Goal: Task Accomplishment & Management: Manage account settings

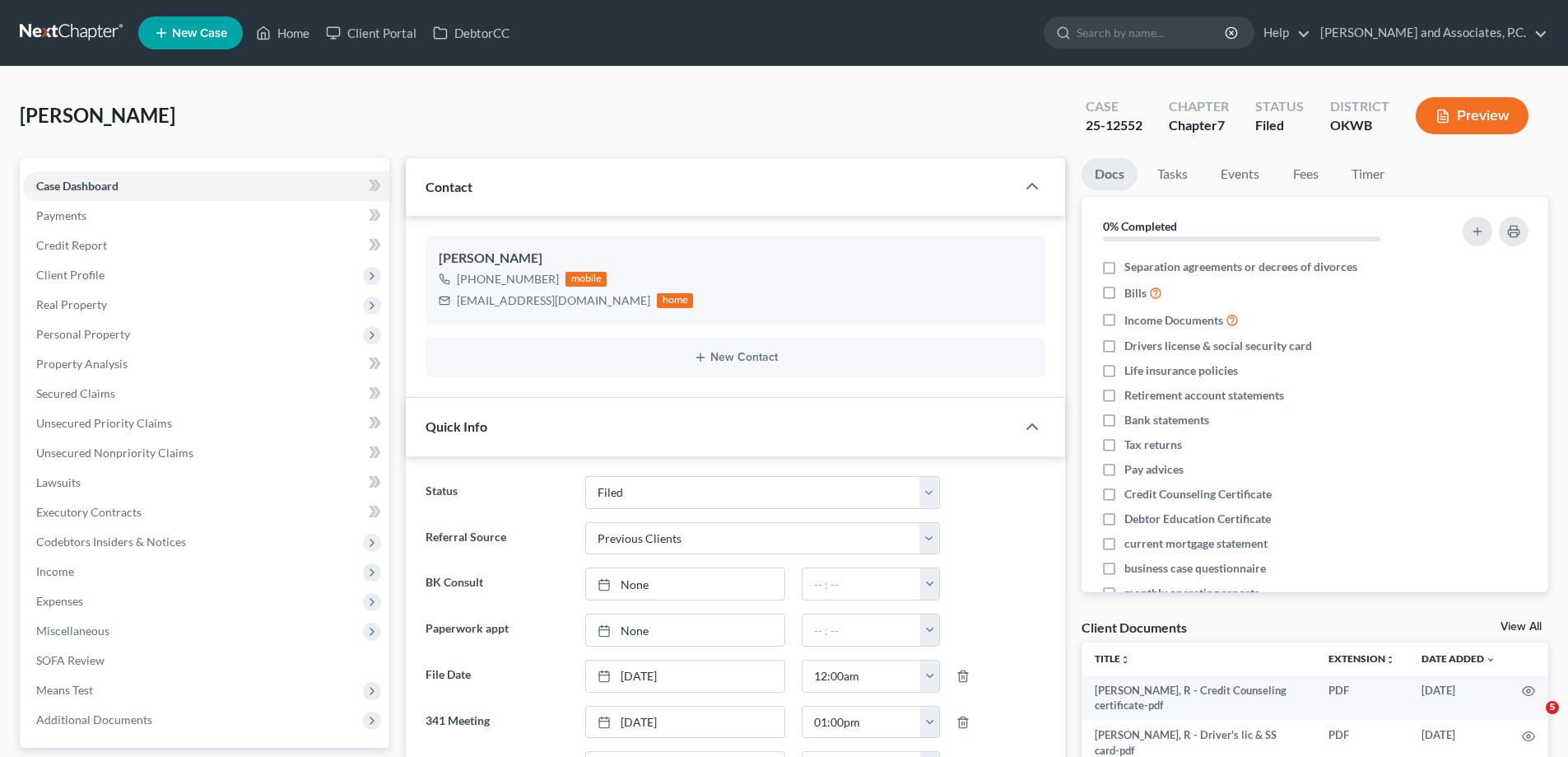
select select "5"
select select "1"
select select "0"
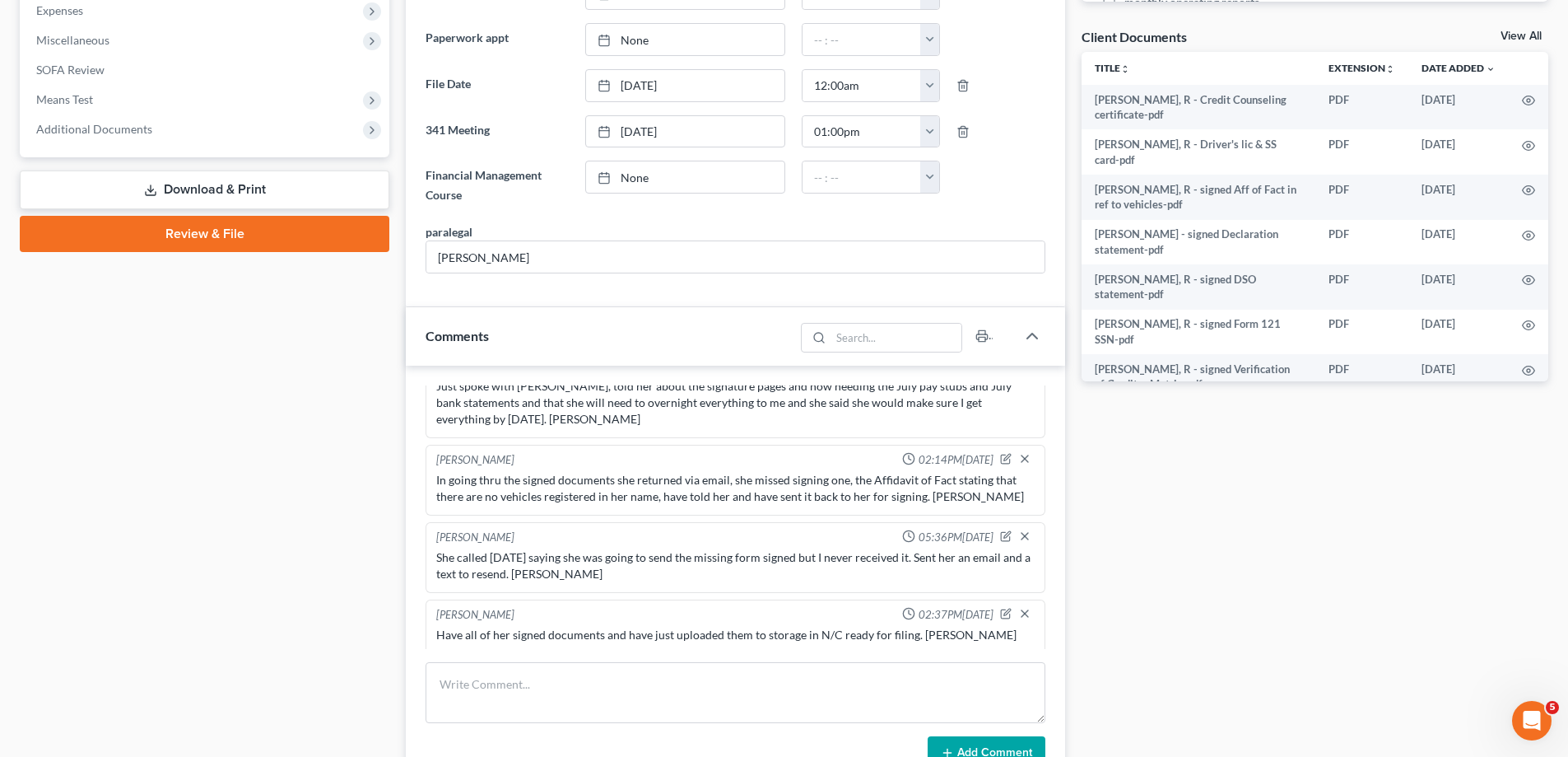
scroll to position [381, 0]
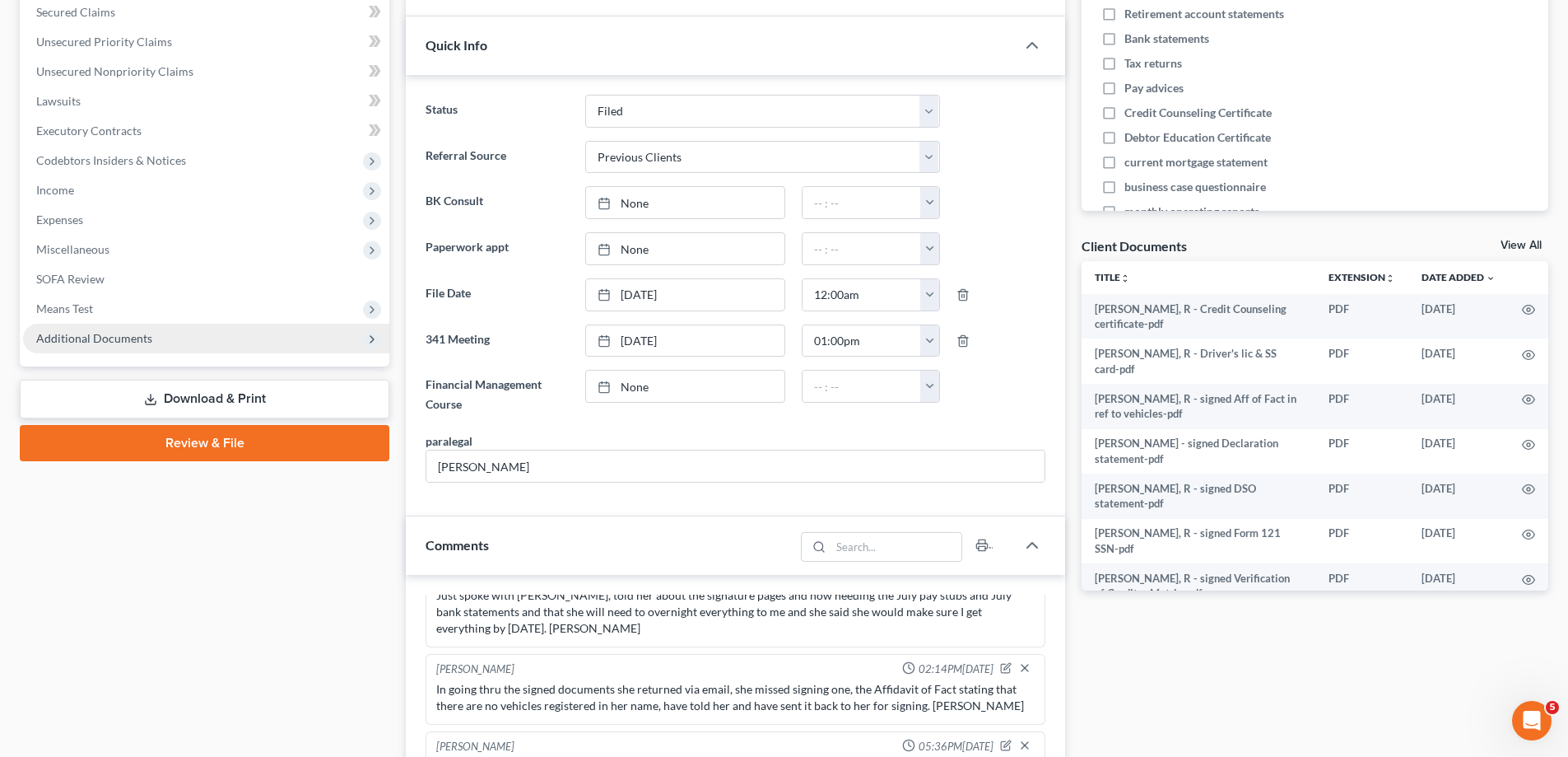
click at [98, 333] on span "Additional Documents" at bounding box center [95, 338] width 116 height 14
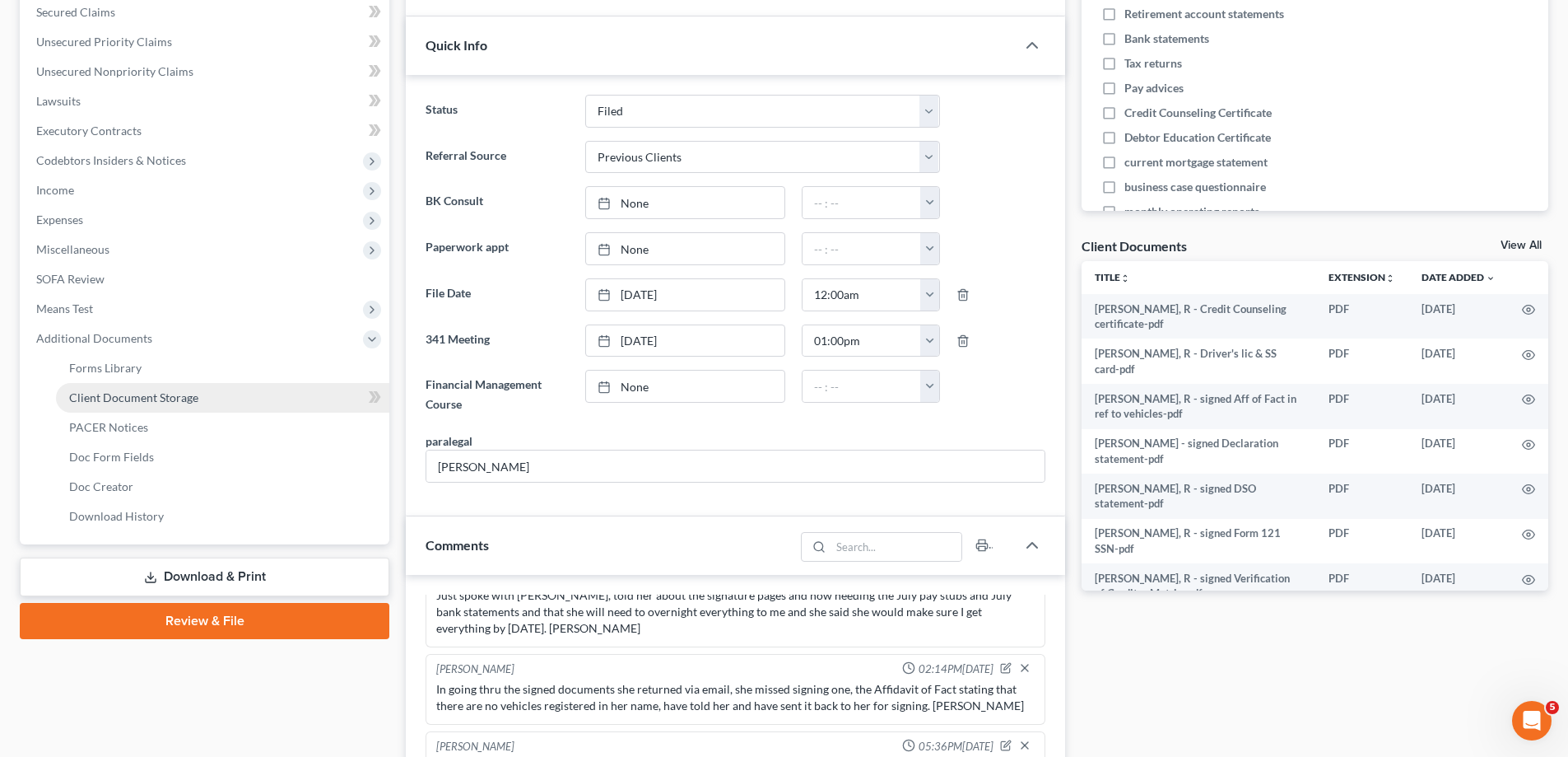
click at [117, 395] on span "Client Document Storage" at bounding box center [133, 397] width 129 height 14
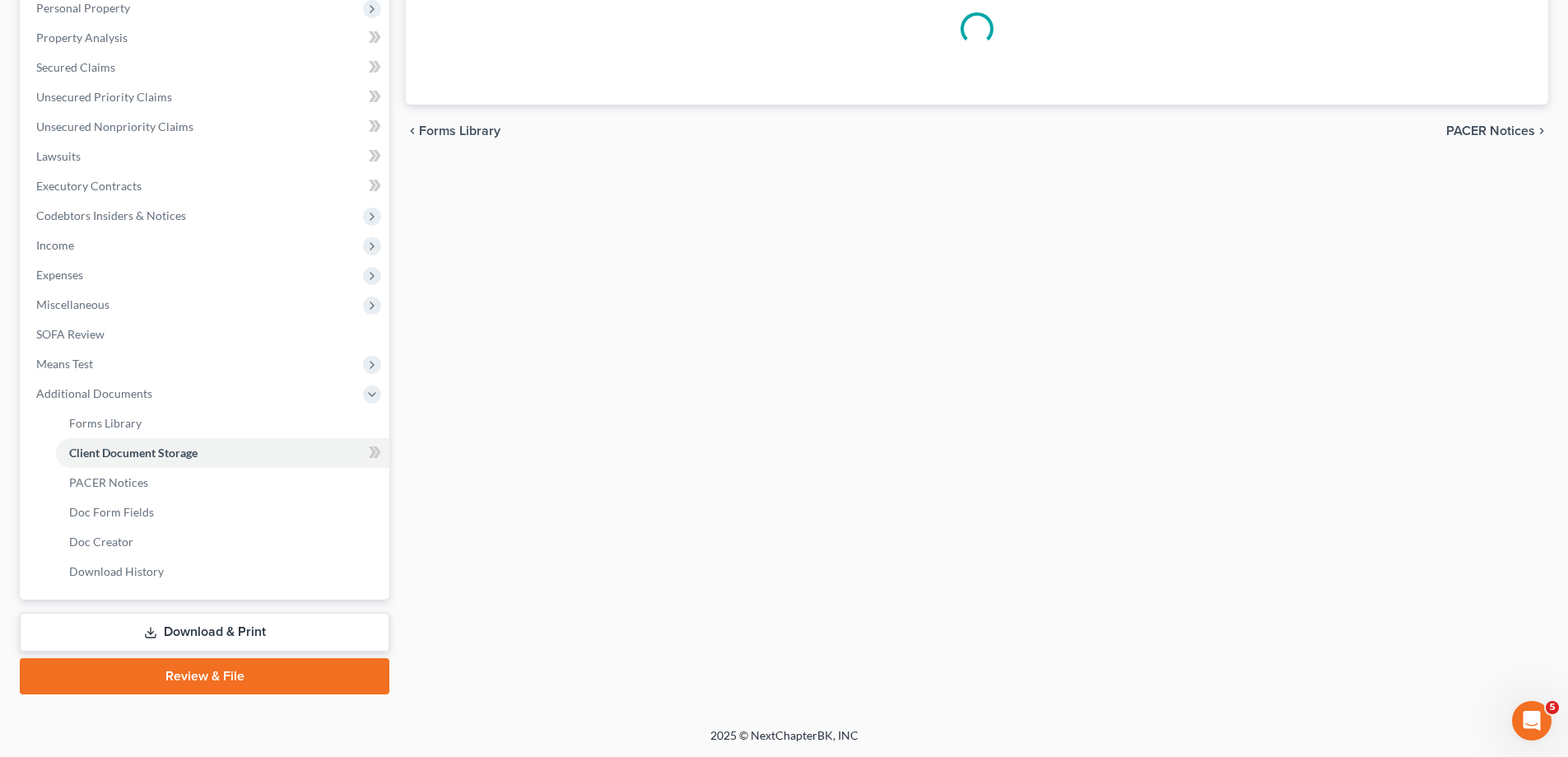
select select "2"
select select "3"
select select "0"
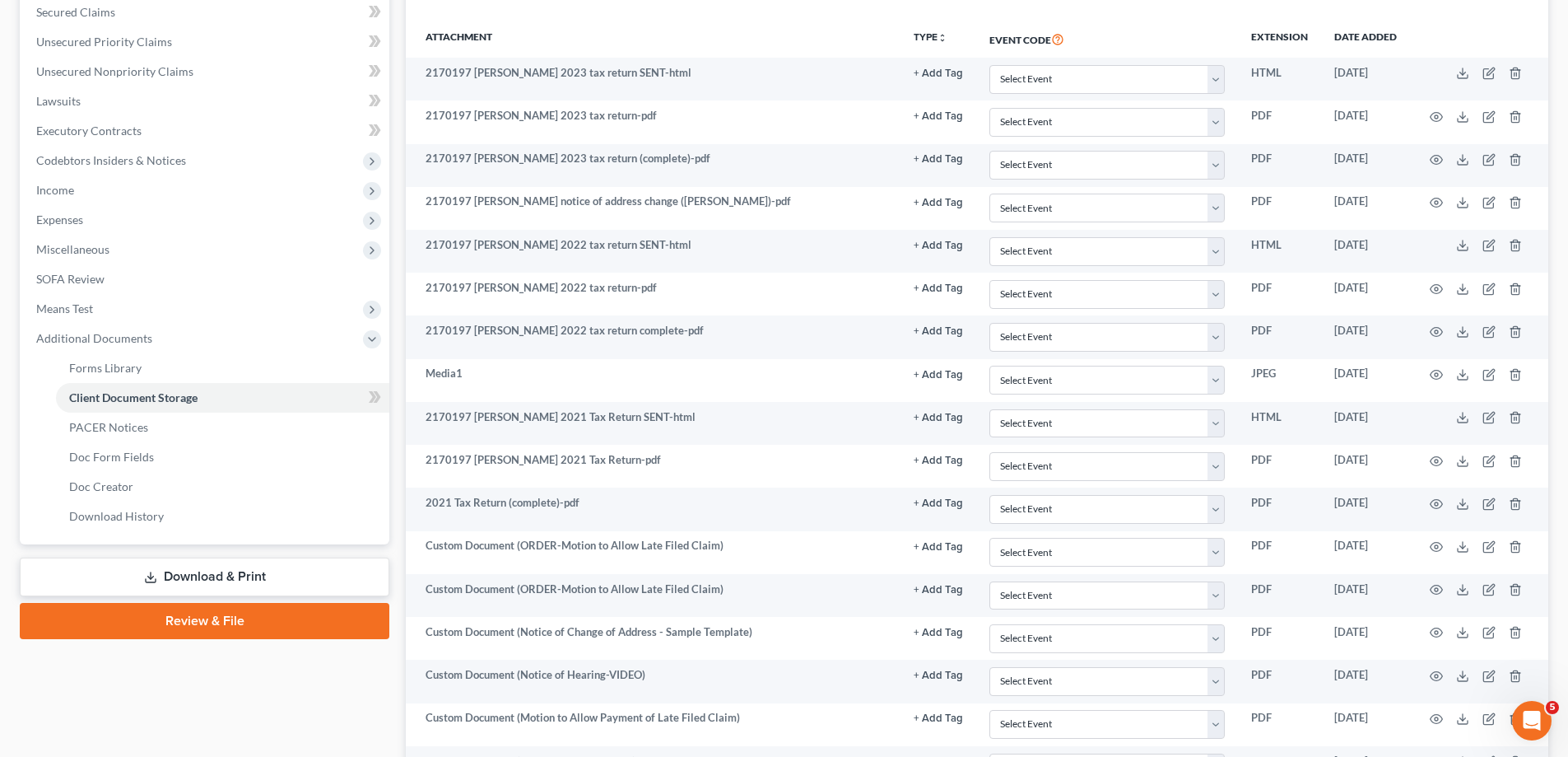
scroll to position [55, 0]
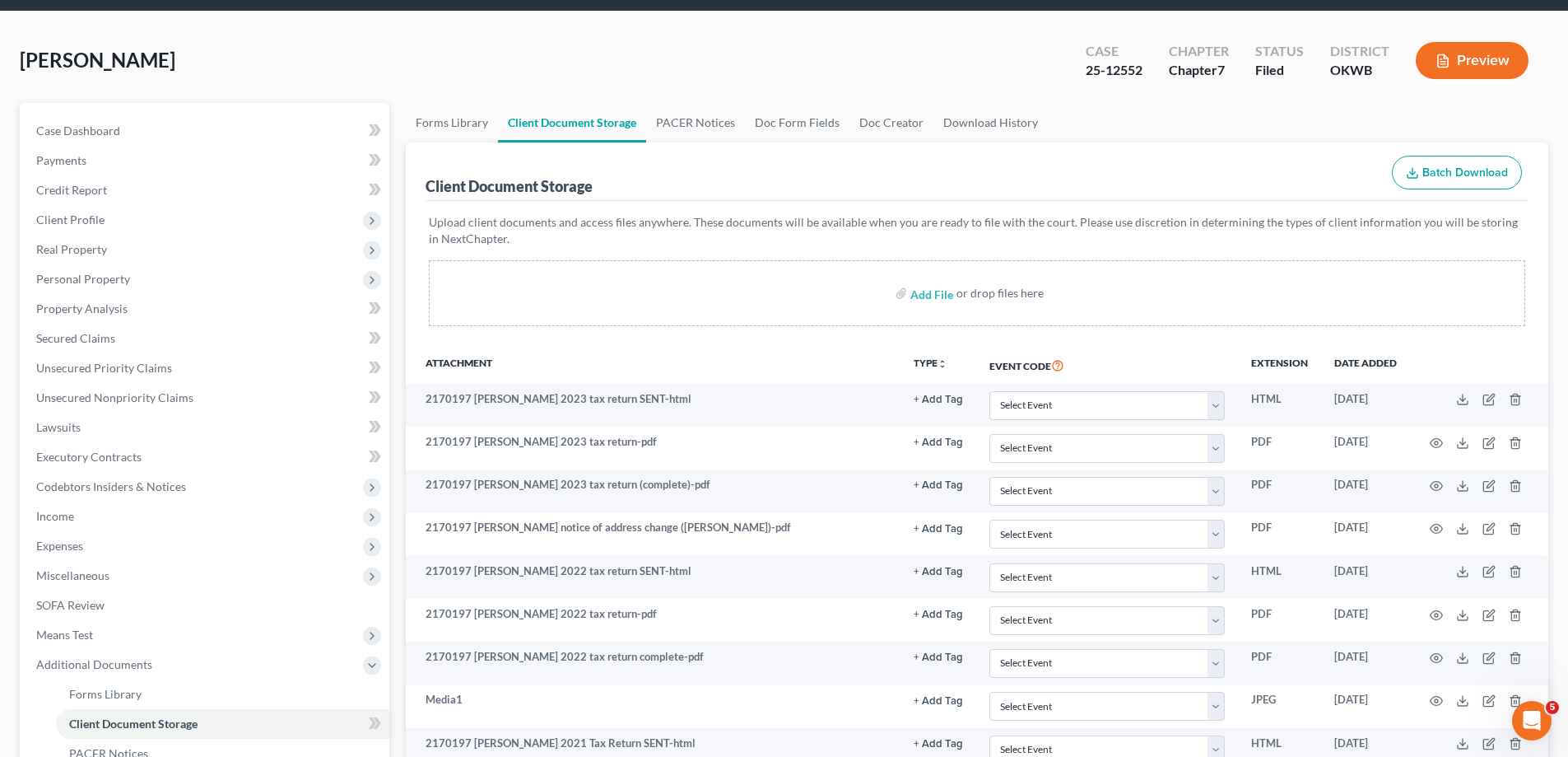
select select "2"
select select "3"
select select "0"
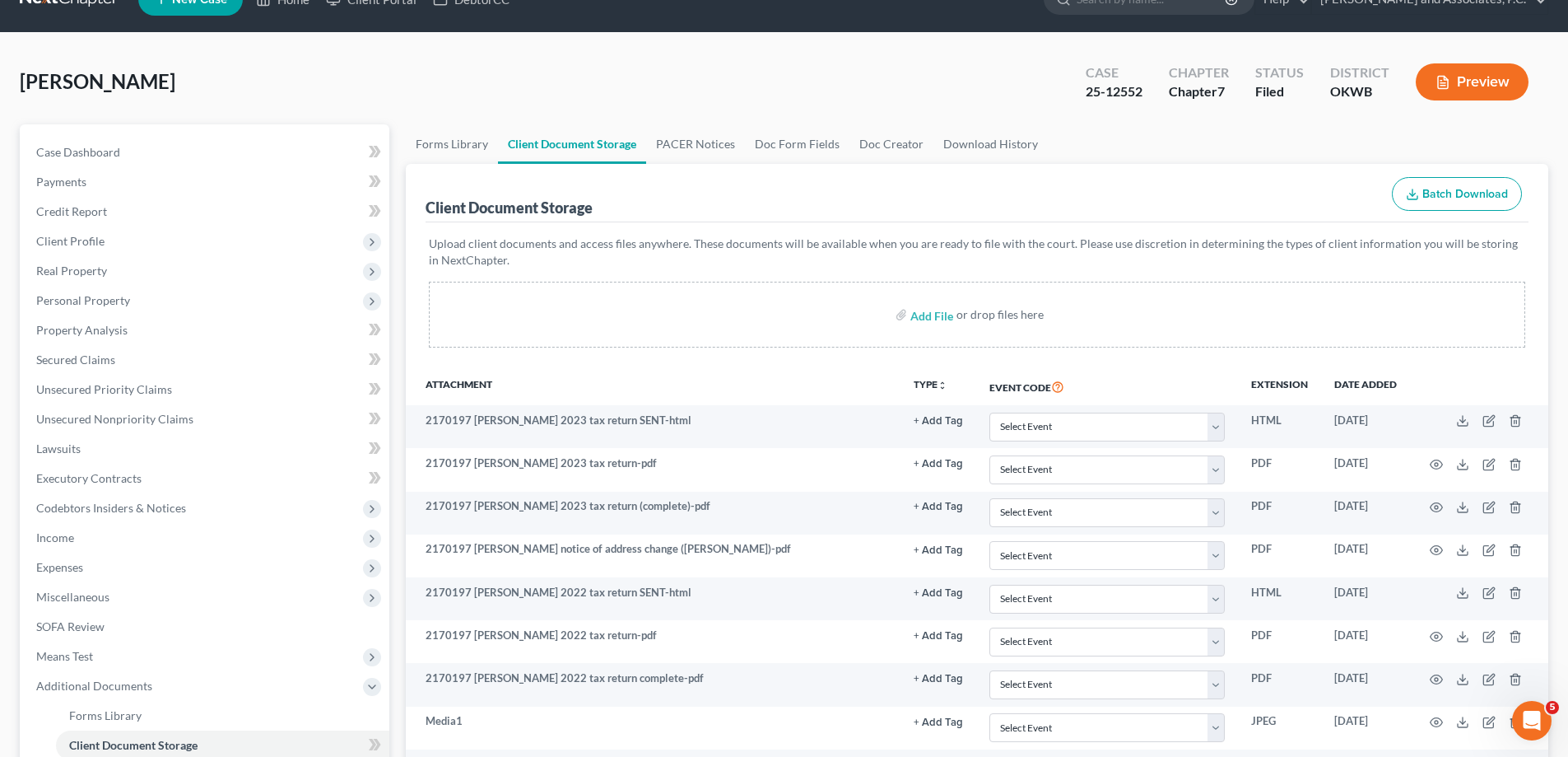
scroll to position [0, 0]
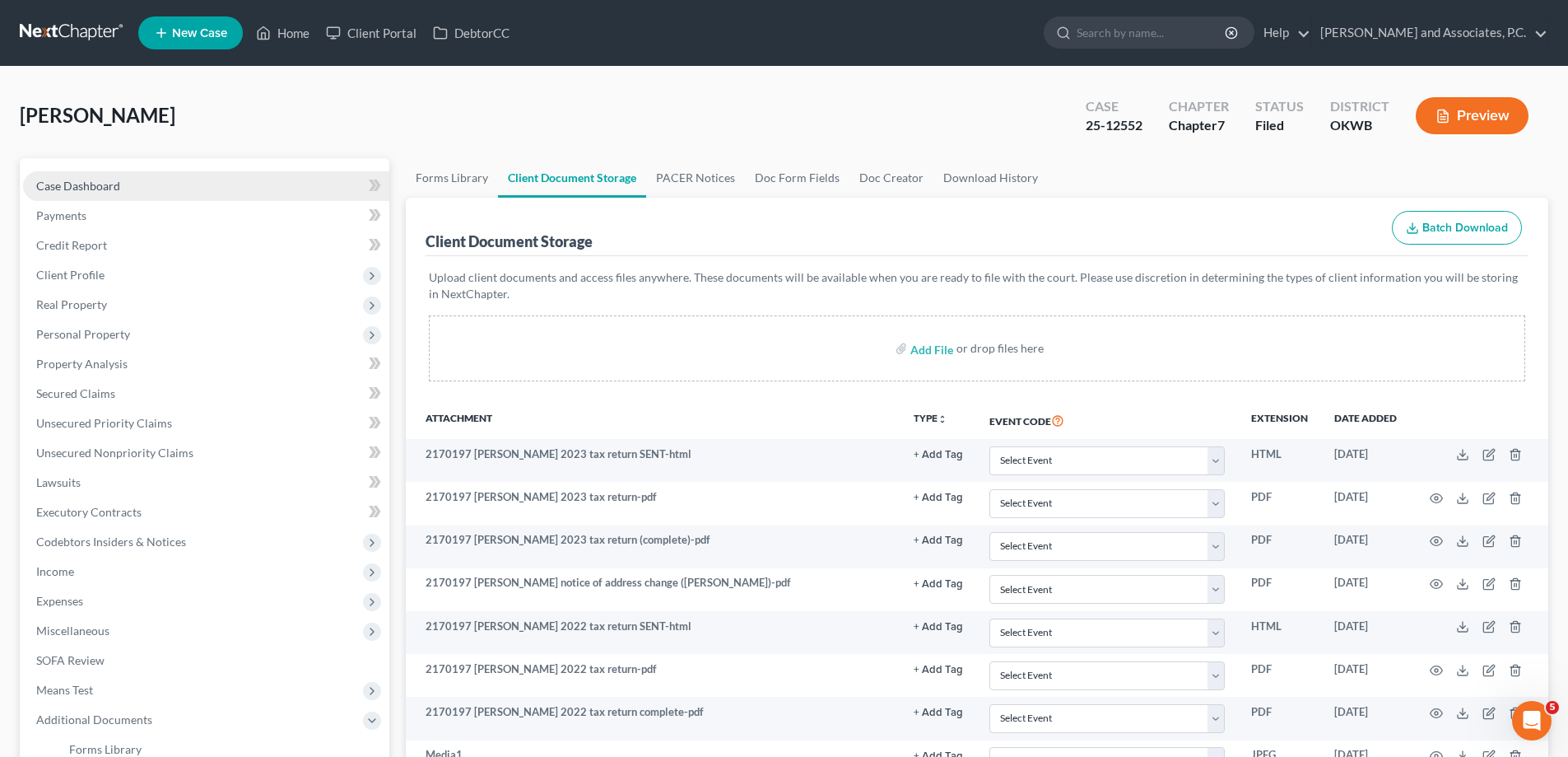
click at [175, 185] on link "Case Dashboard" at bounding box center [205, 187] width 366 height 30
select select "1"
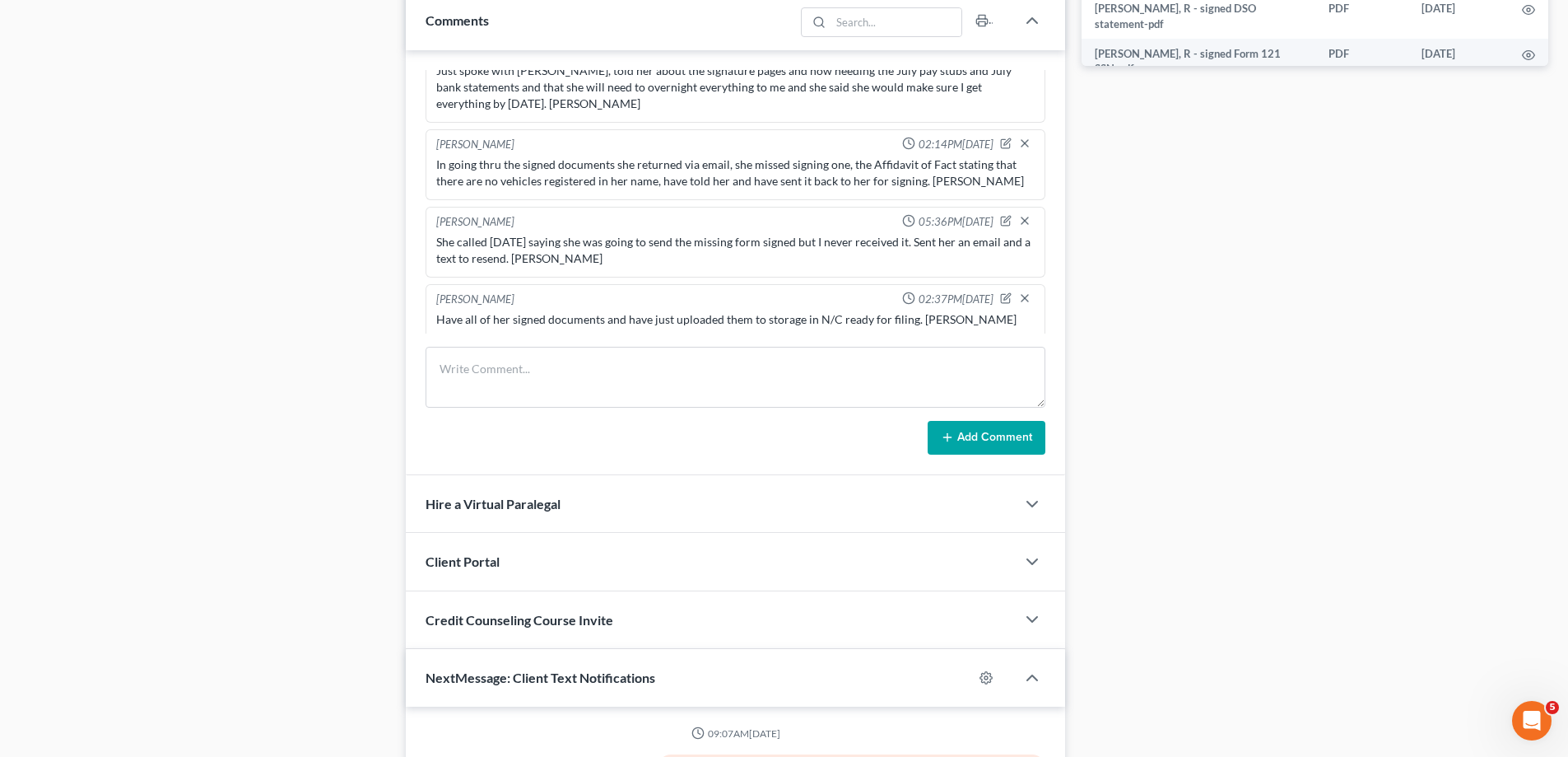
scroll to position [5051, 0]
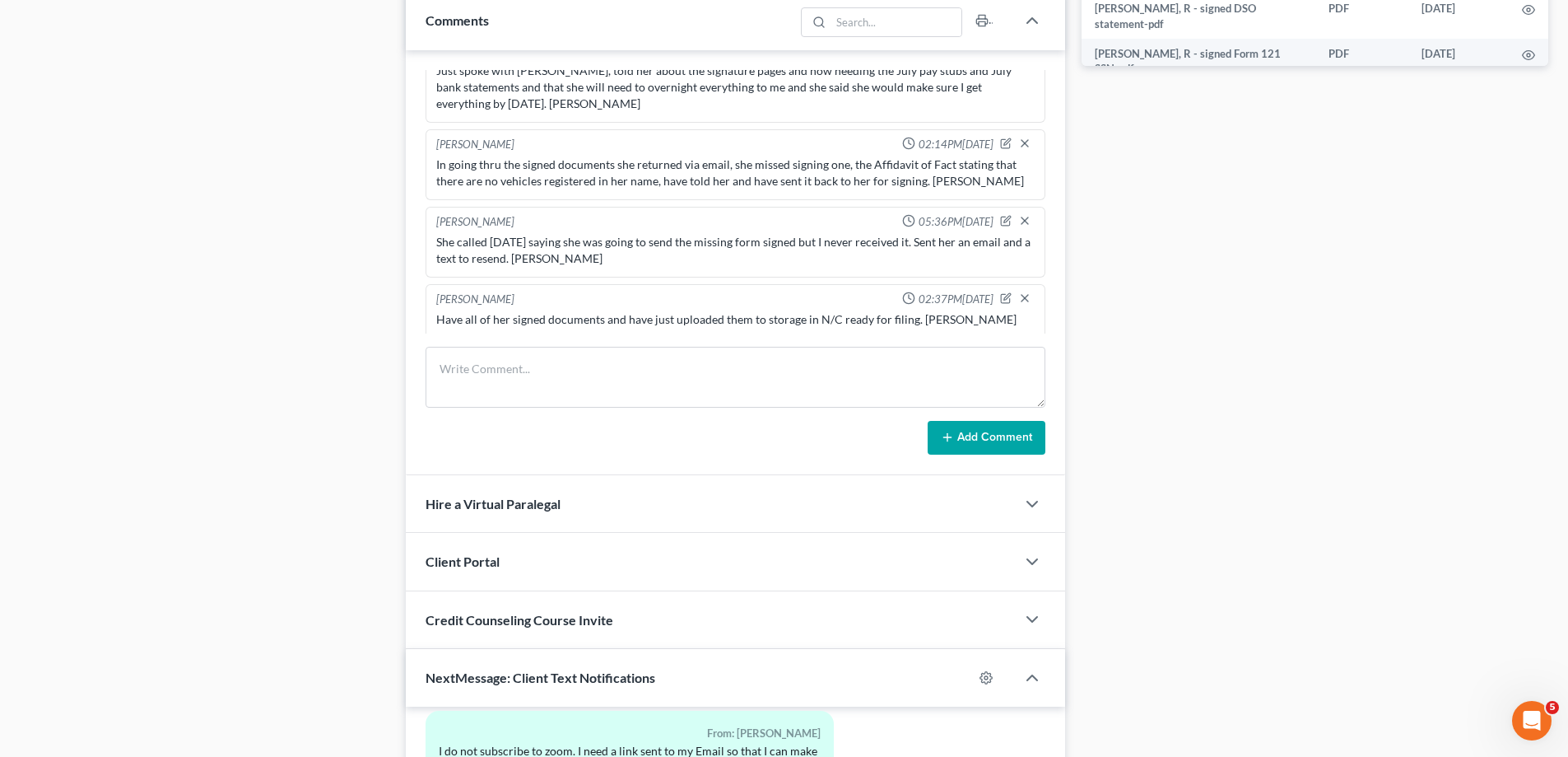
click at [1001, 353] on icon "button" at bounding box center [1007, 359] width 12 height 12
click at [504, 334] on div "[PERSON_NAME] 01:46PM[DATE] Set up file, uploaded required info to trustee and …" at bounding box center [735, 263] width 659 height 425
click at [502, 372] on textarea "Spoke with Ms [PERSON_NAME] [DATE], and she said she has downloaded Zoom and is…" at bounding box center [735, 403] width 599 height 61
click at [651, 370] on textarea "Spoke with Ms [PERSON_NAME] [DATE], and she said she has downloaded Zoom and is…" at bounding box center [735, 401] width 599 height 61
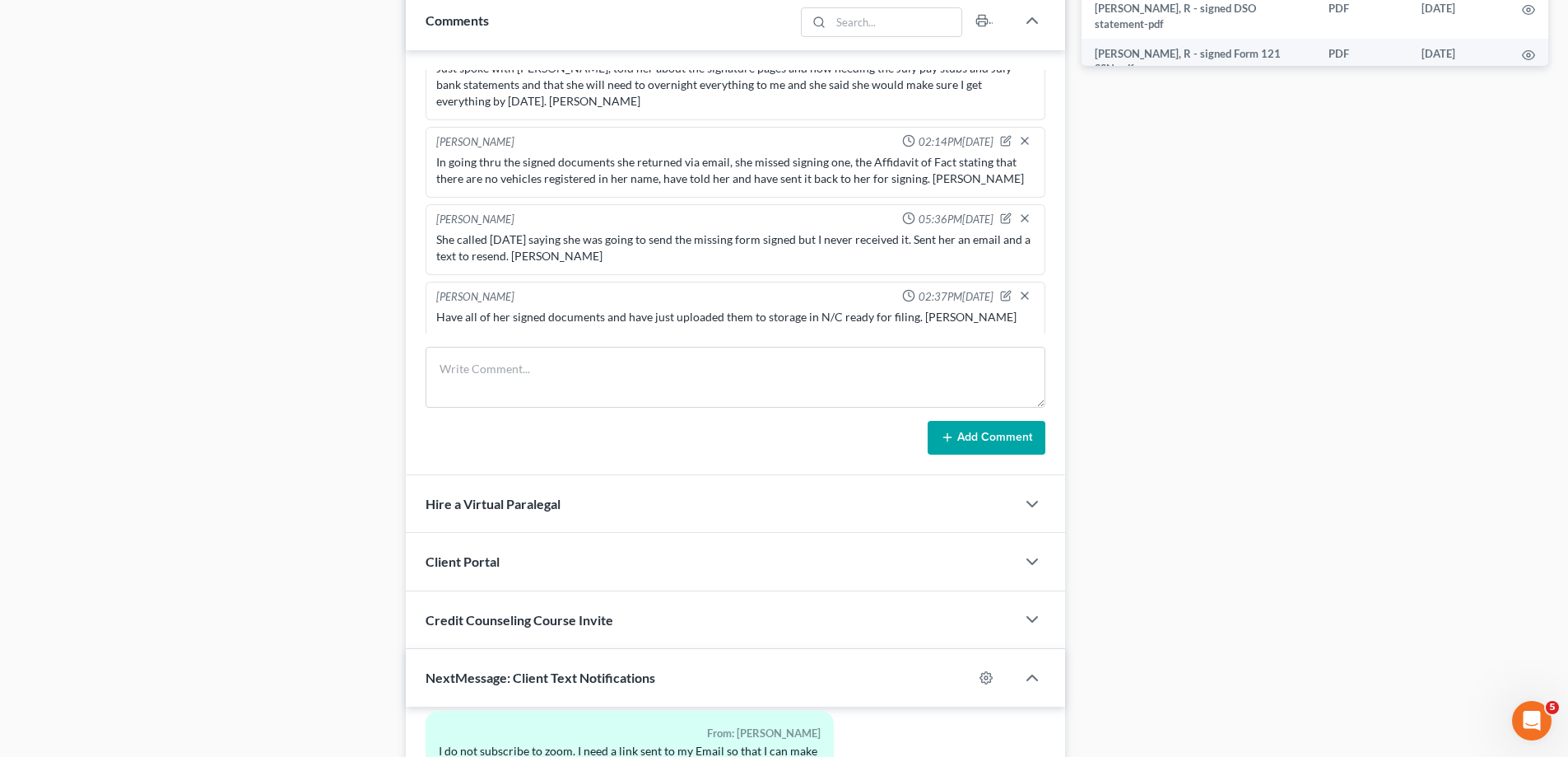
click at [980, 439] on button "Add Comment" at bounding box center [986, 437] width 117 height 35
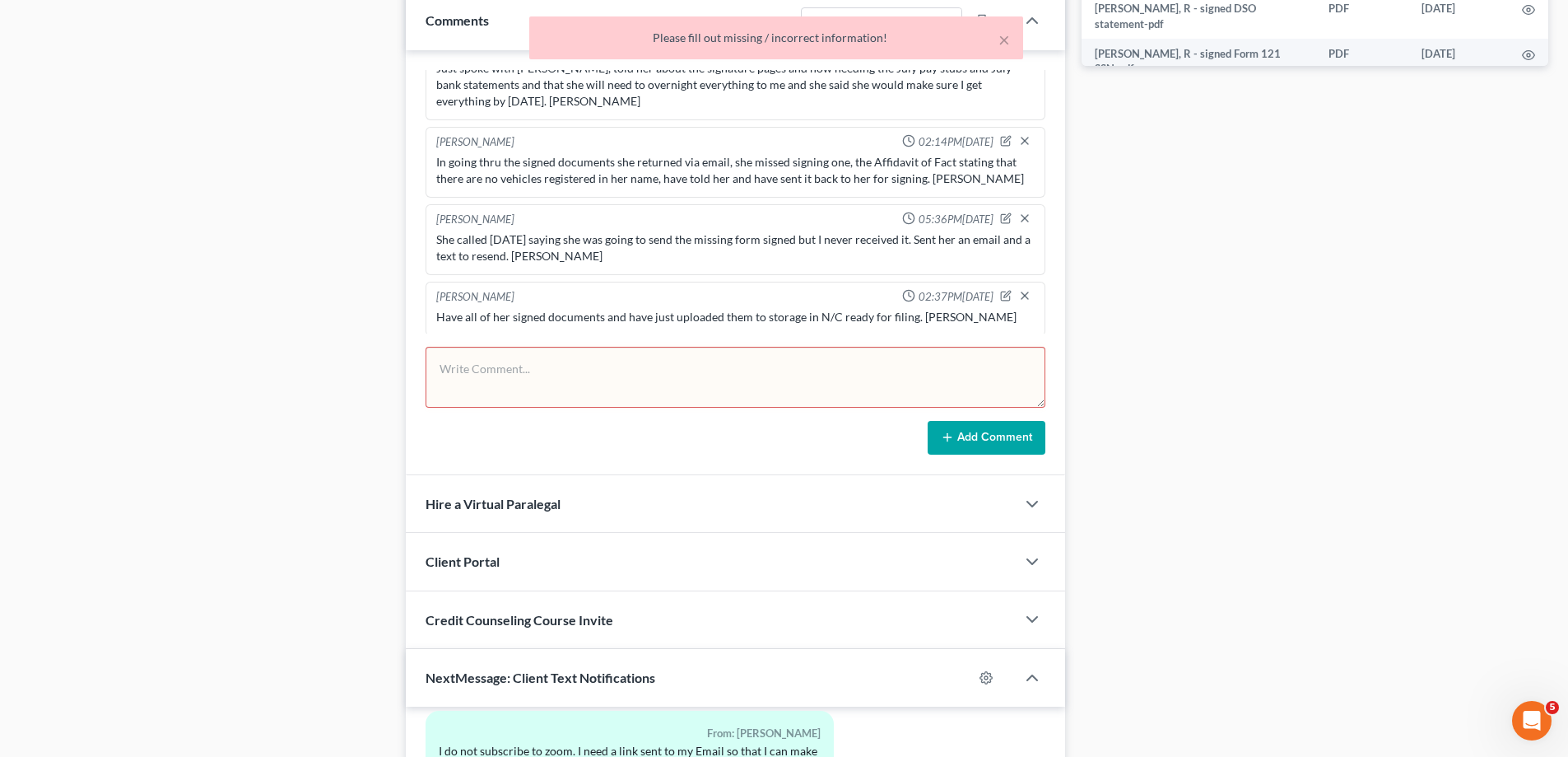
scroll to position [2039, 0]
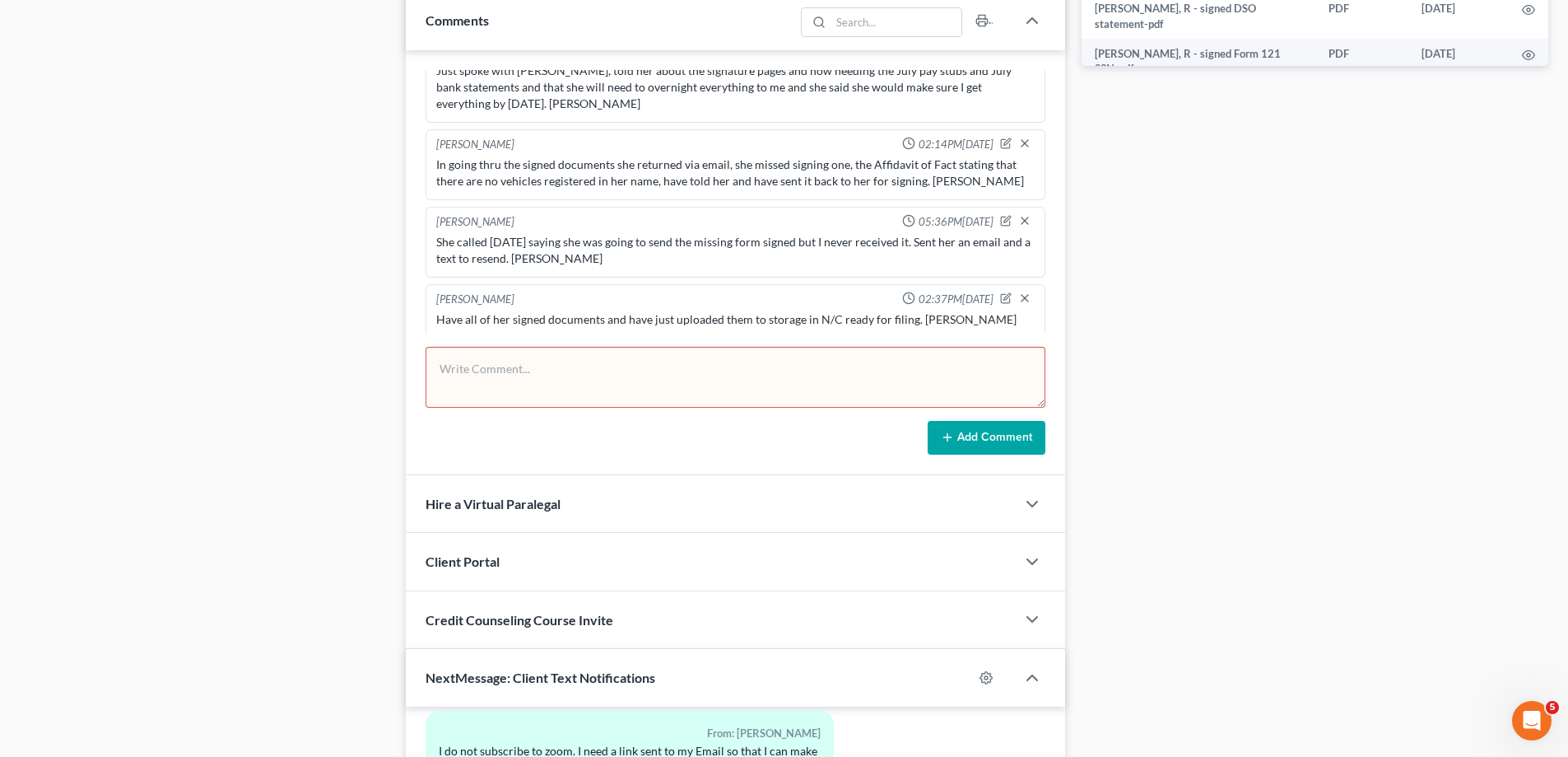
click at [1001, 353] on icon "button" at bounding box center [1007, 359] width 12 height 12
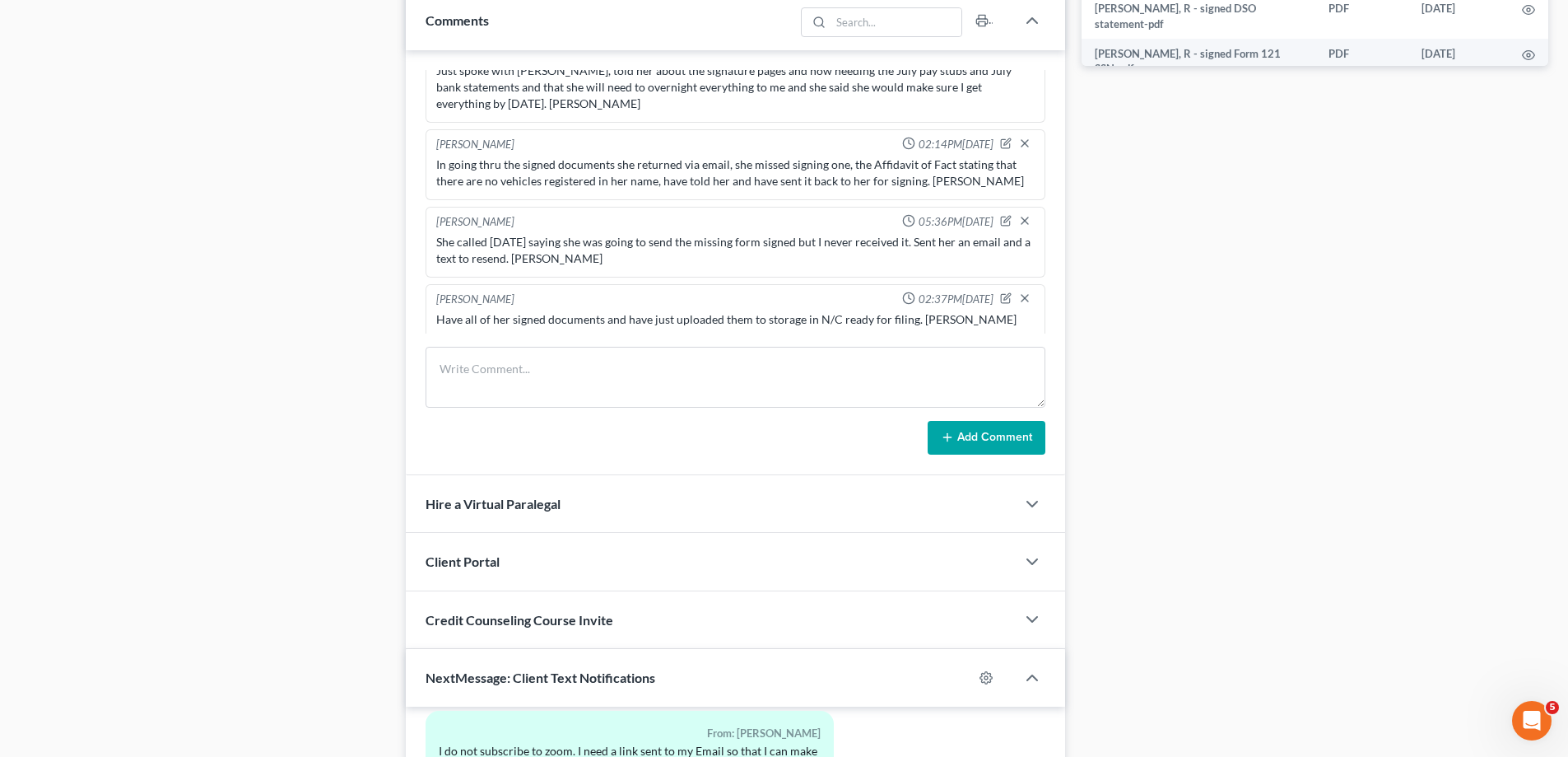
scroll to position [2067, 0]
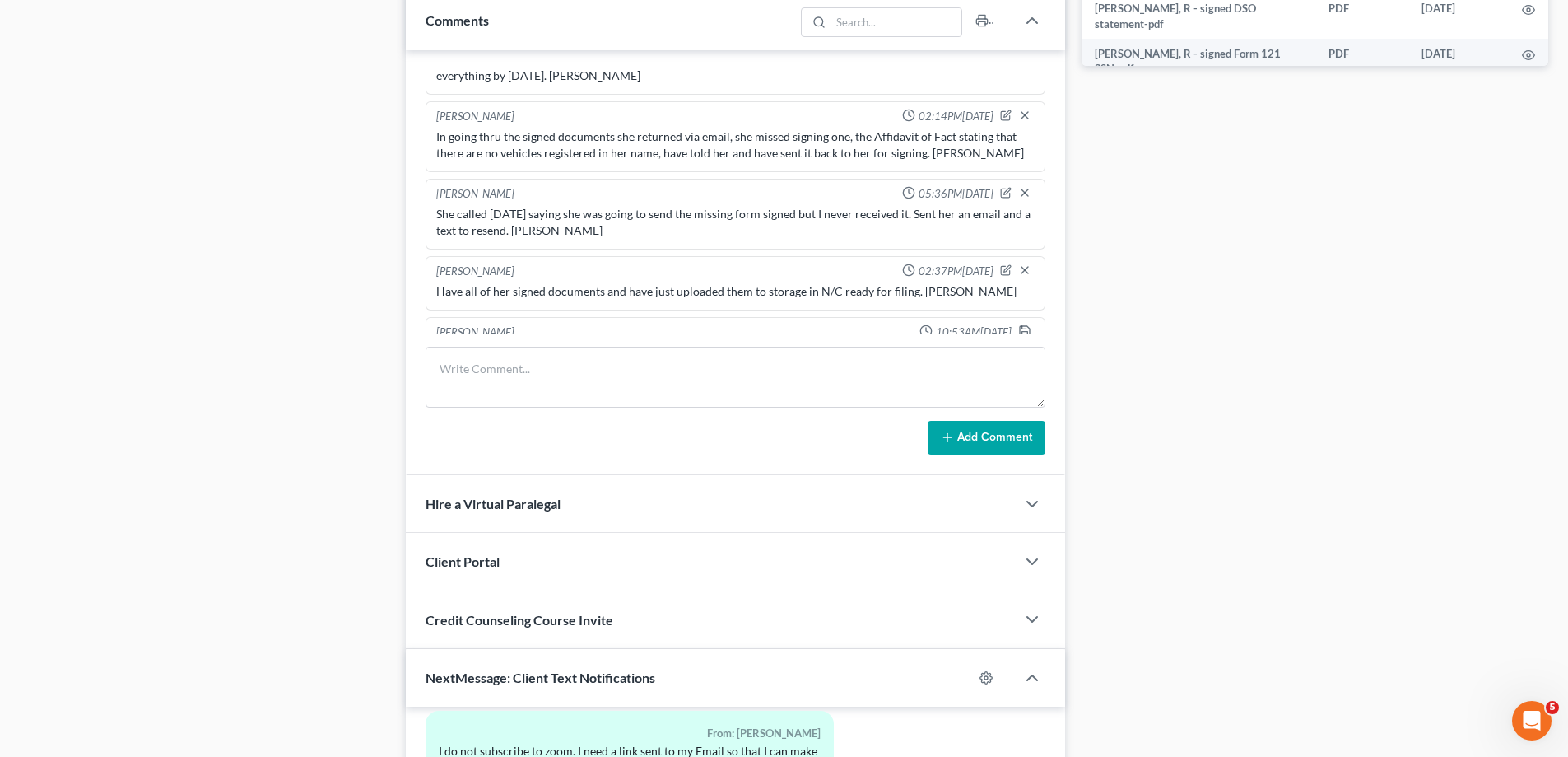
drag, startPoint x: 500, startPoint y: 331, endPoint x: 555, endPoint y: 322, distance: 55.7
click at [555, 344] on textarea "Spoke with Ms [PERSON_NAME] [DATE], and she said she has downloaded Zoom and is…" at bounding box center [735, 375] width 599 height 61
drag, startPoint x: 649, startPoint y: 304, endPoint x: 764, endPoint y: 303, distance: 115.0
click at [764, 344] on textarea "Spoke with Ms [PERSON_NAME] [DATE], and she said she has downloaded Zoom and is…" at bounding box center [735, 375] width 599 height 61
type textarea "Spoke with Ms [PERSON_NAME] [DATE], and she said she has downloaded Zoom and is…"
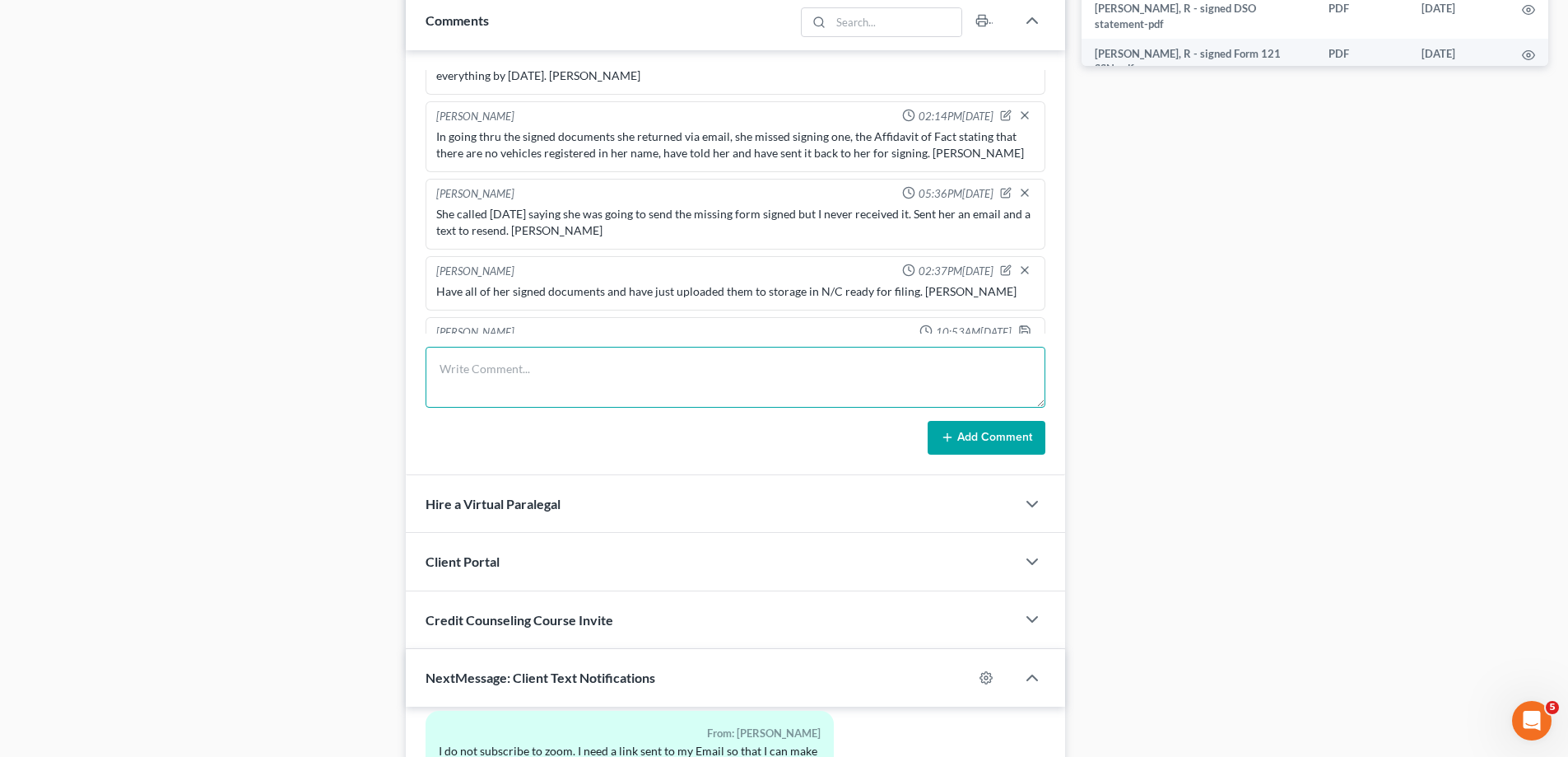
click at [749, 361] on textarea at bounding box center [735, 377] width 620 height 61
click at [313, 266] on div "Case Dashboard Payments Invoices Payments Payments Credit Report Client Profile" at bounding box center [204, 164] width 386 height 1824
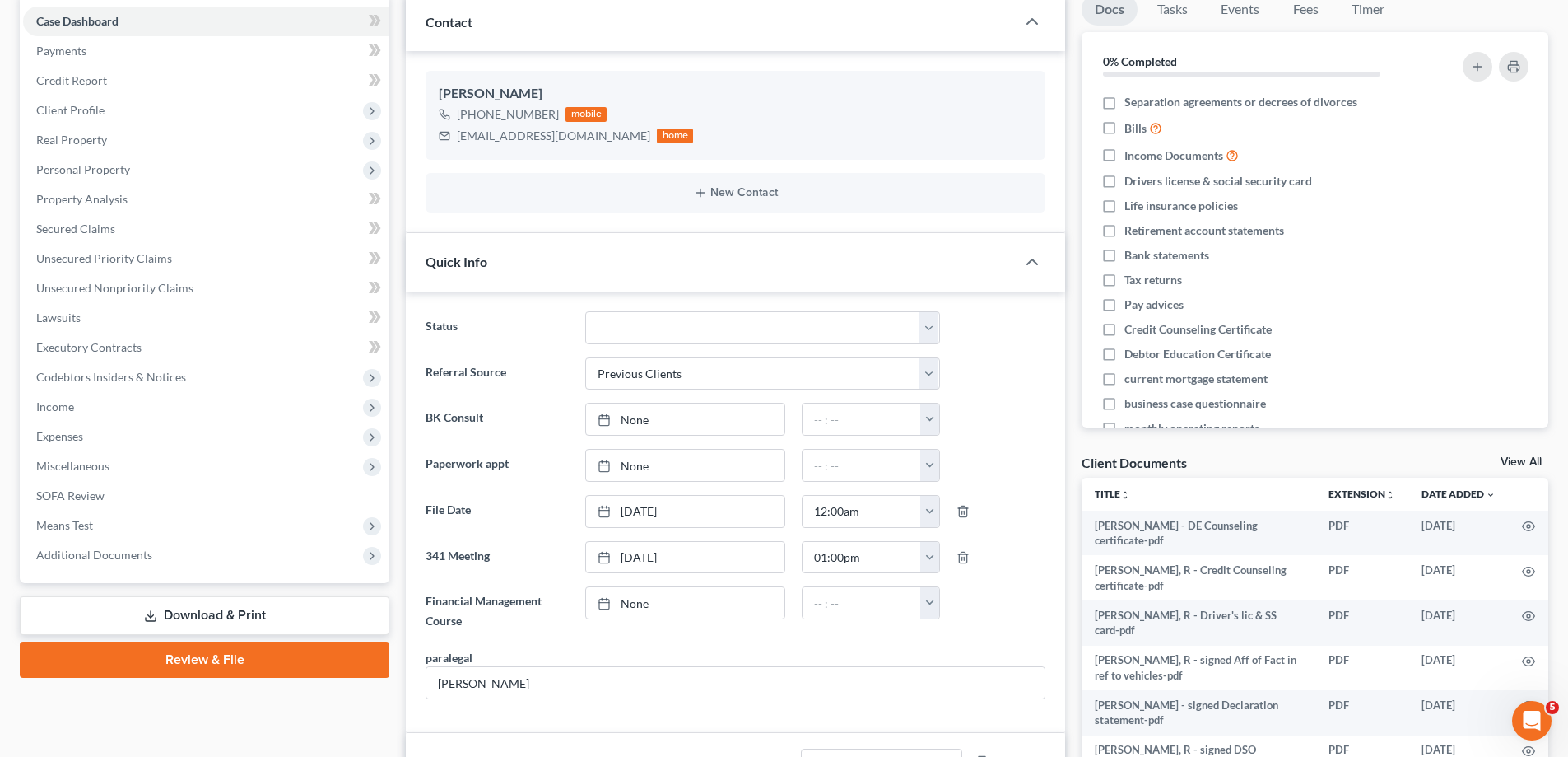
scroll to position [0, 0]
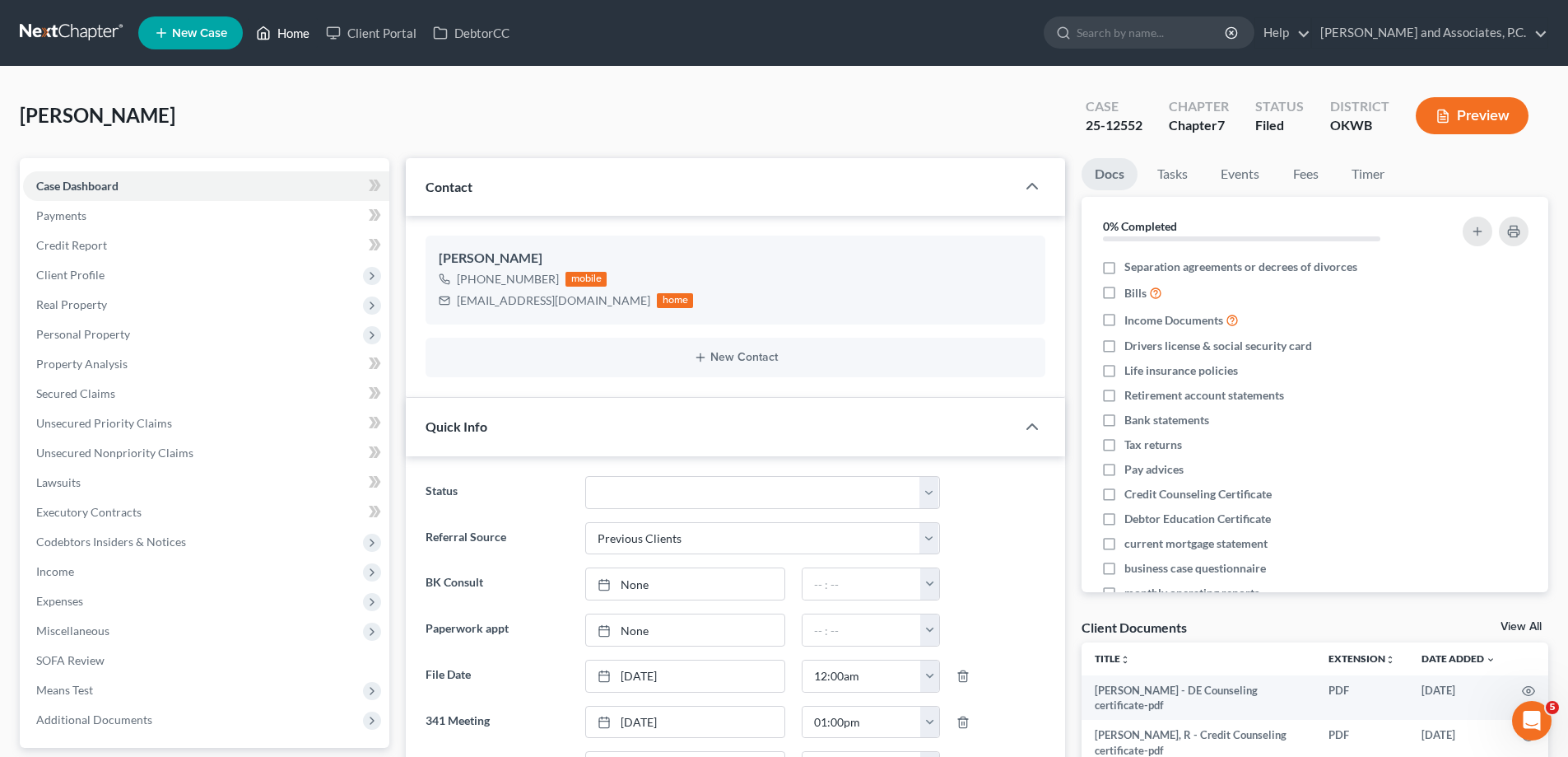
click at [302, 33] on link "Home" at bounding box center [282, 33] width 70 height 30
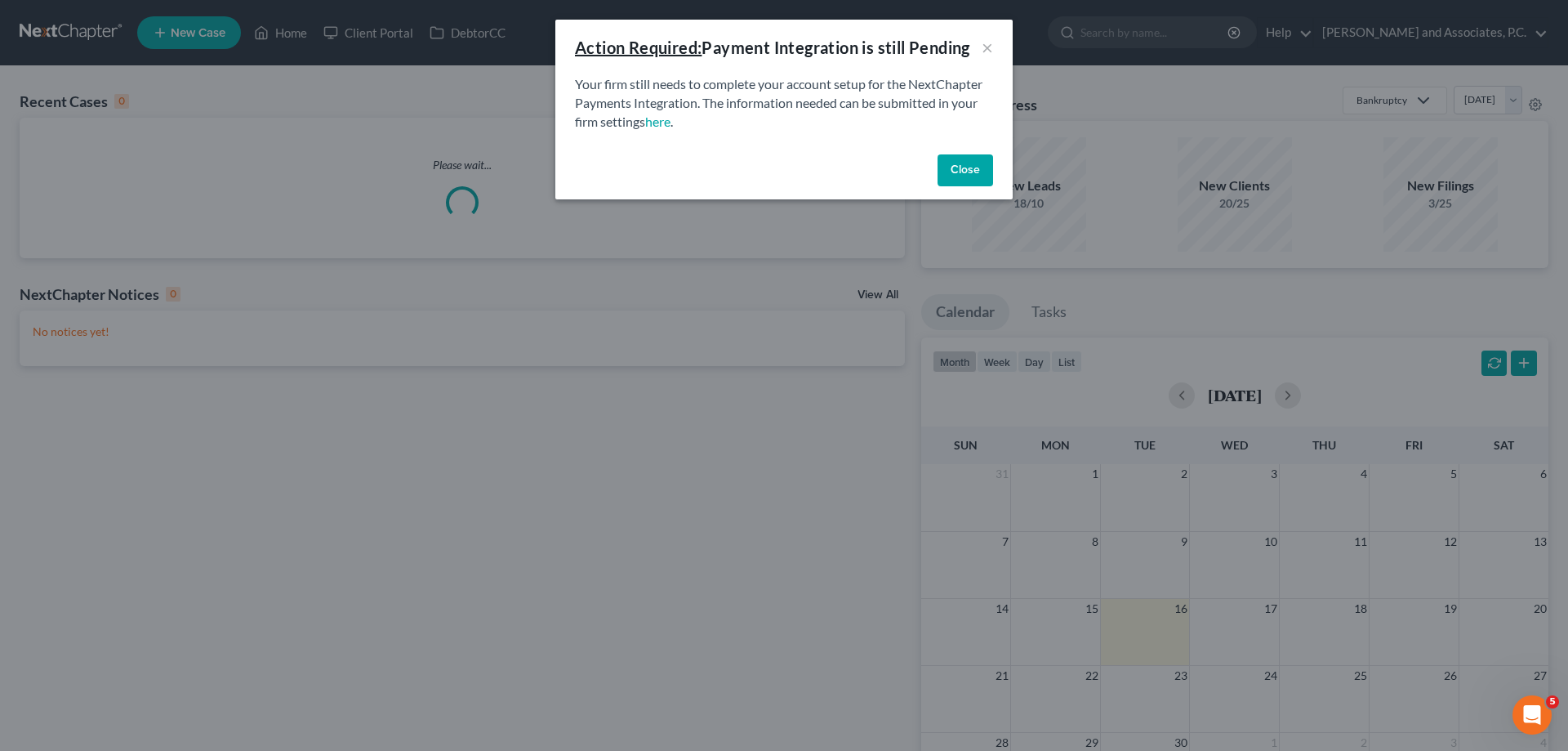
click at [948, 161] on button "Close" at bounding box center [965, 170] width 56 height 32
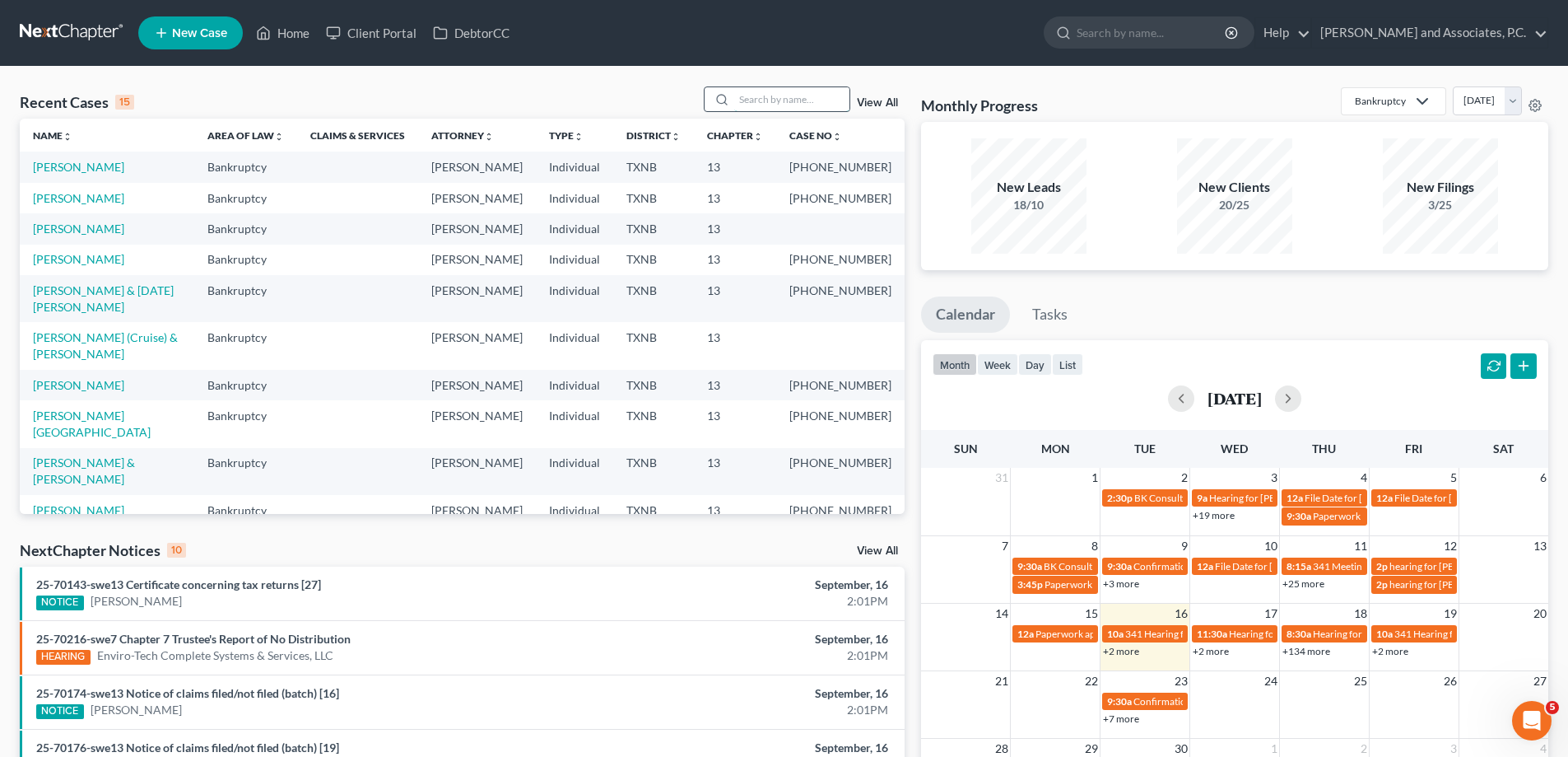
click at [779, 96] on input "search" at bounding box center [791, 99] width 115 height 24
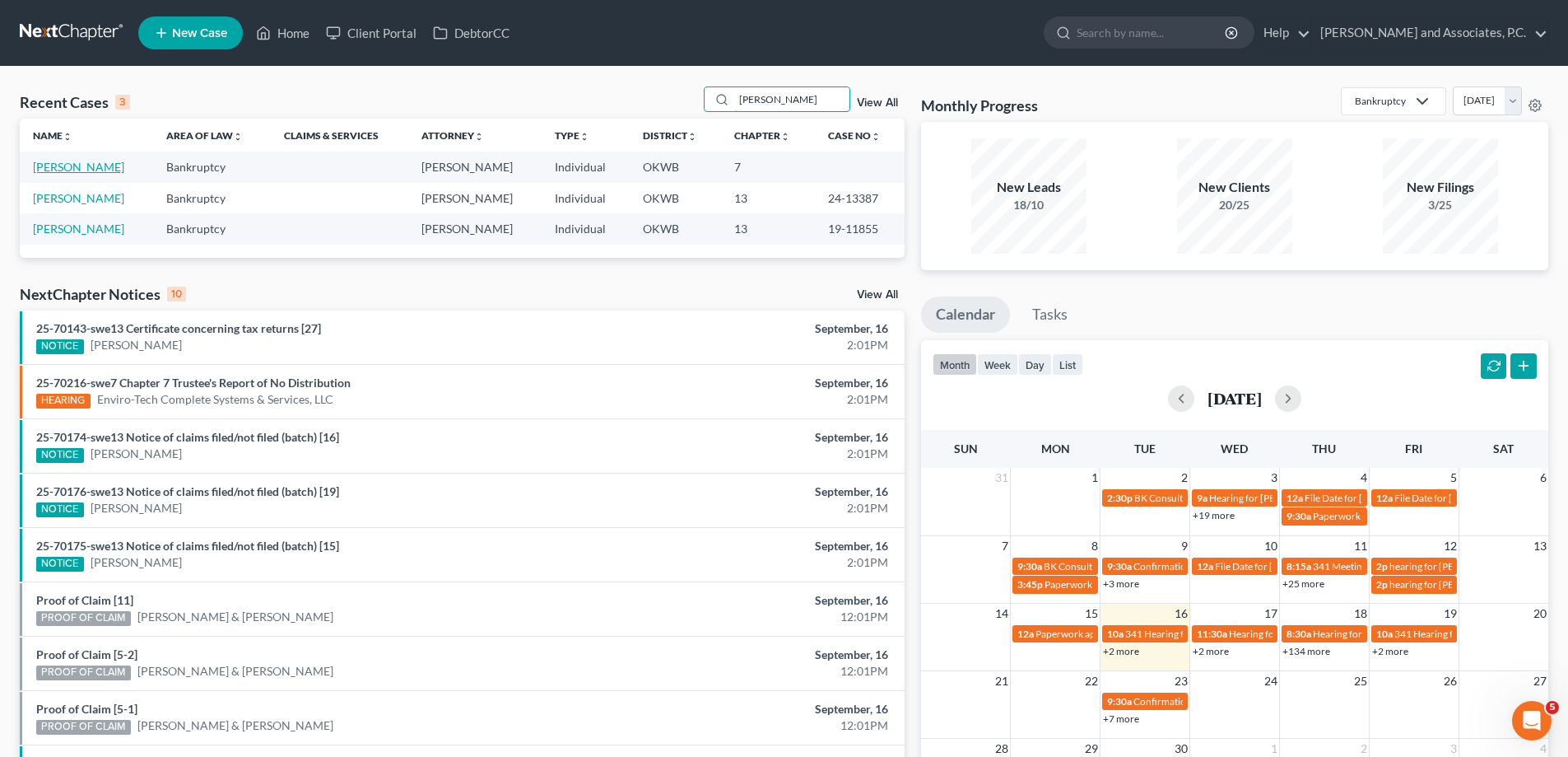
type input "[PERSON_NAME]"
click at [76, 167] on link "[PERSON_NAME]" at bounding box center [78, 167] width 92 height 14
select select "7"
select select "1"
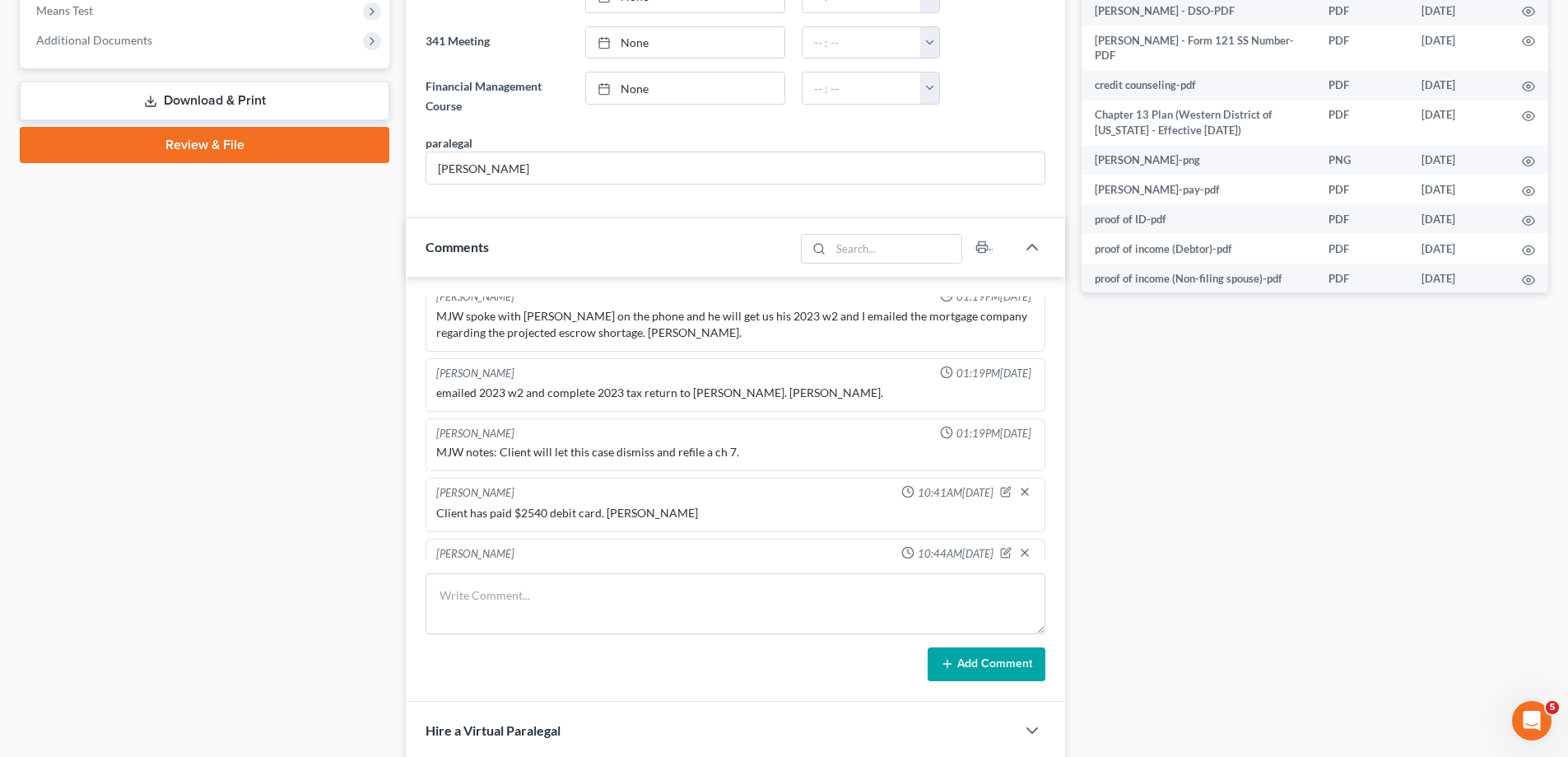
scroll to position [741, 0]
